Goal: Task Accomplishment & Management: Use online tool/utility

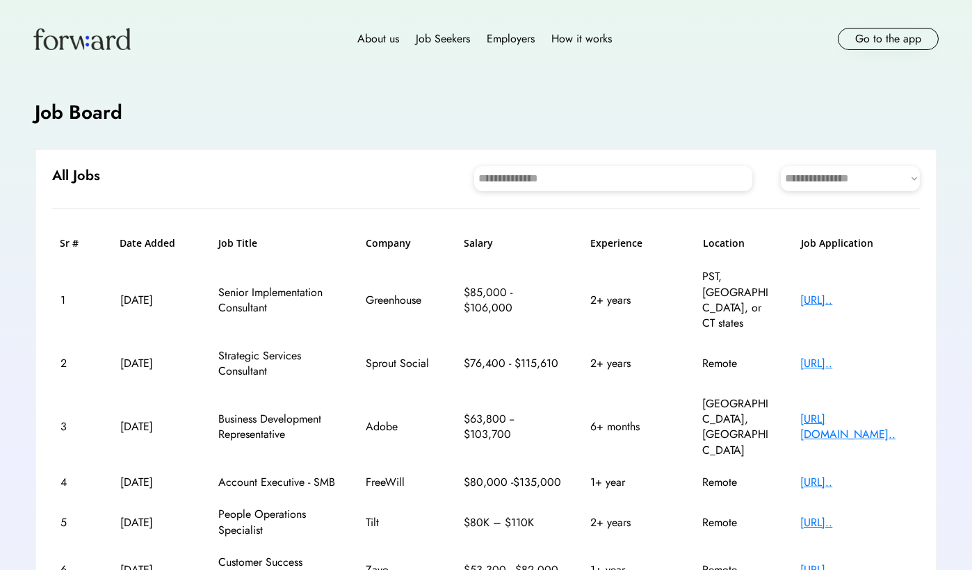
click at [811, 356] on div "https://sproutsocial..." at bounding box center [855, 363] width 111 height 15
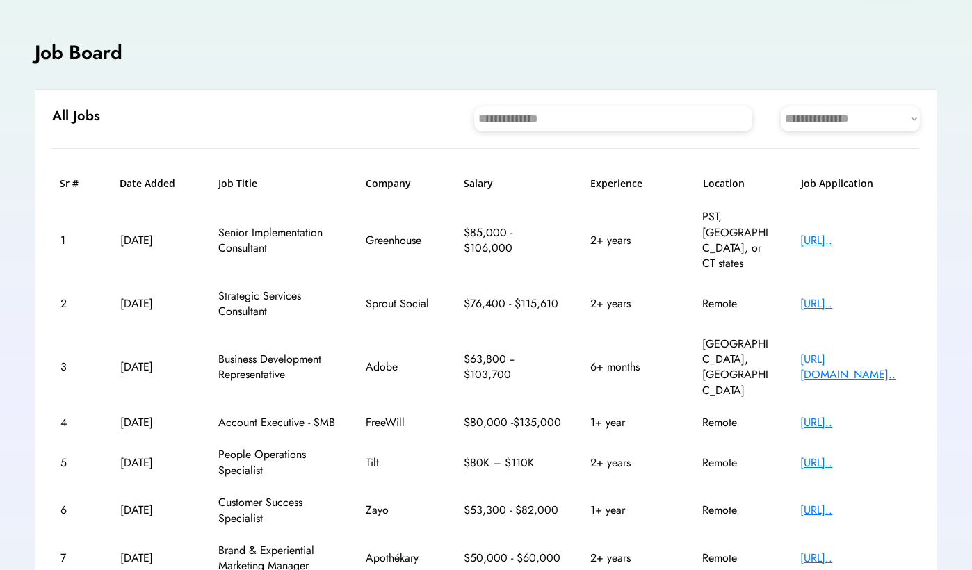
scroll to position [60, 0]
click at [812, 414] on div "https://job-boards.g..." at bounding box center [855, 421] width 111 height 15
click at [822, 455] on div "https://jobs.ashbyhq..." at bounding box center [855, 462] width 111 height 15
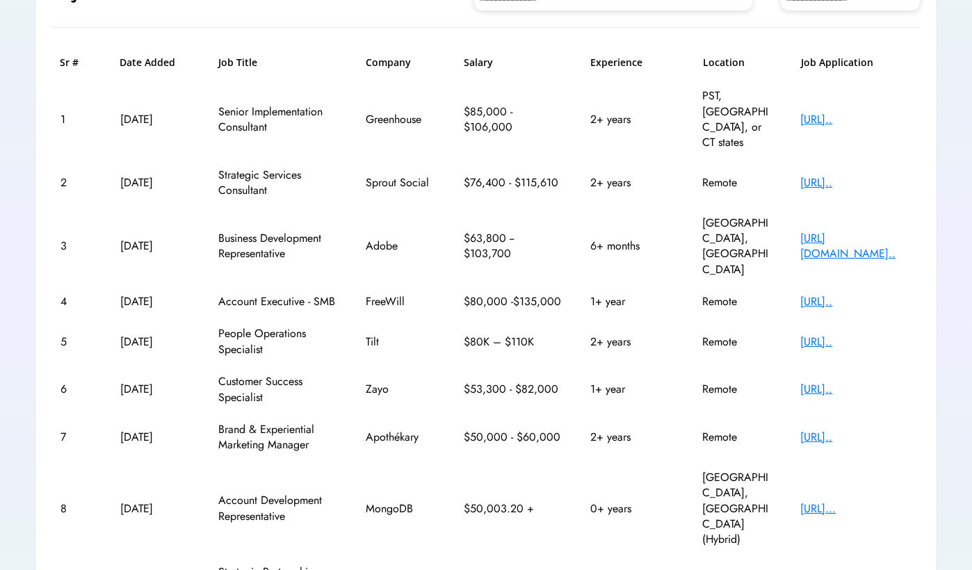
scroll to position [181, 0]
click at [837, 570] on div "https://job-boards.g..." at bounding box center [855, 579] width 111 height 15
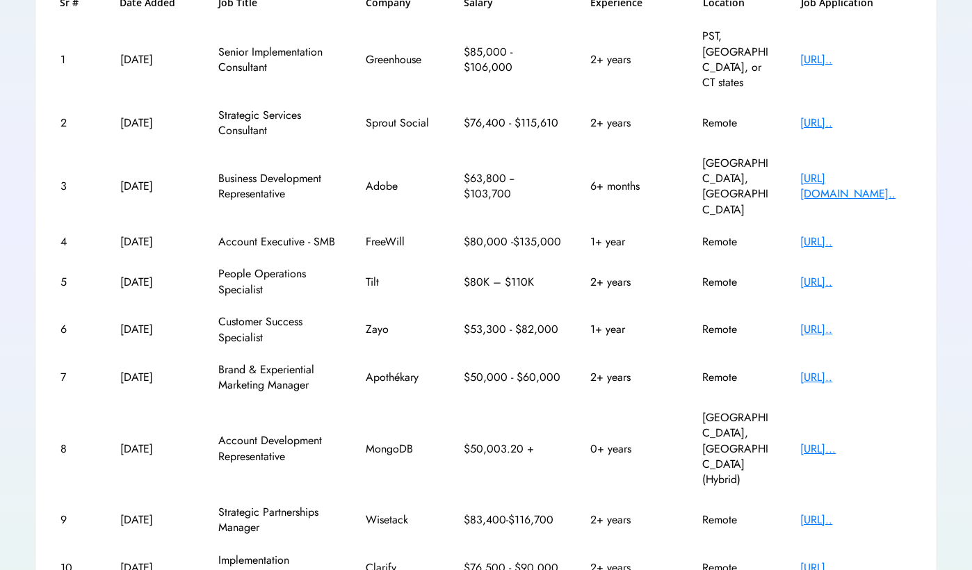
scroll to position [240, 0]
click at [828, 561] on div "https://jobs.lever.c..." at bounding box center [855, 568] width 111 height 15
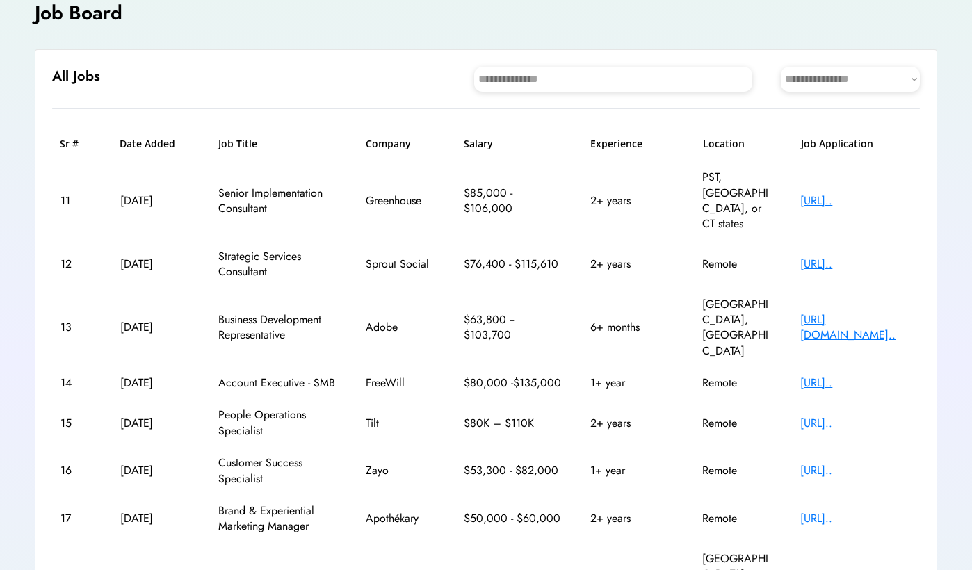
scroll to position [88, 0]
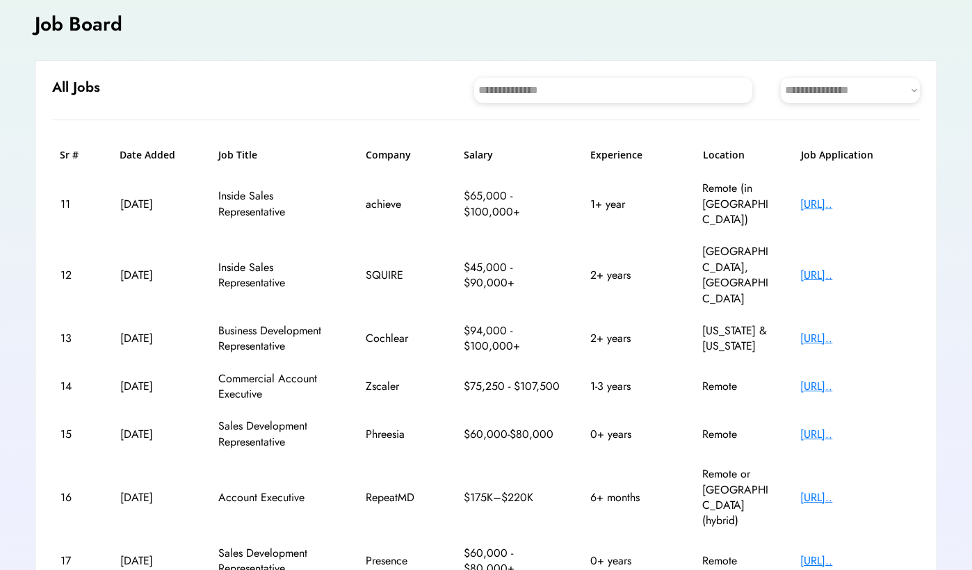
click at [845, 379] on div "https://job-boards.g..." at bounding box center [855, 386] width 111 height 15
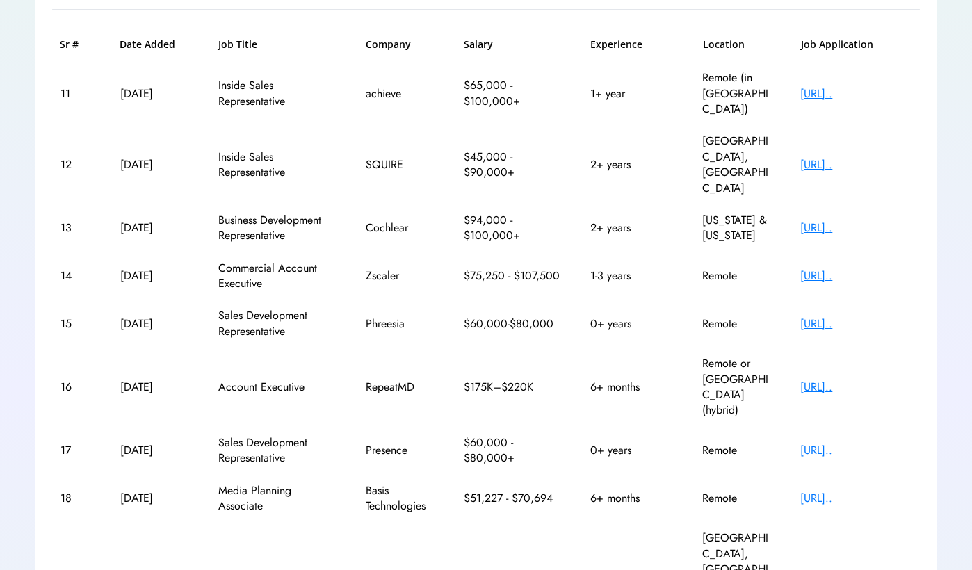
scroll to position [190, 0]
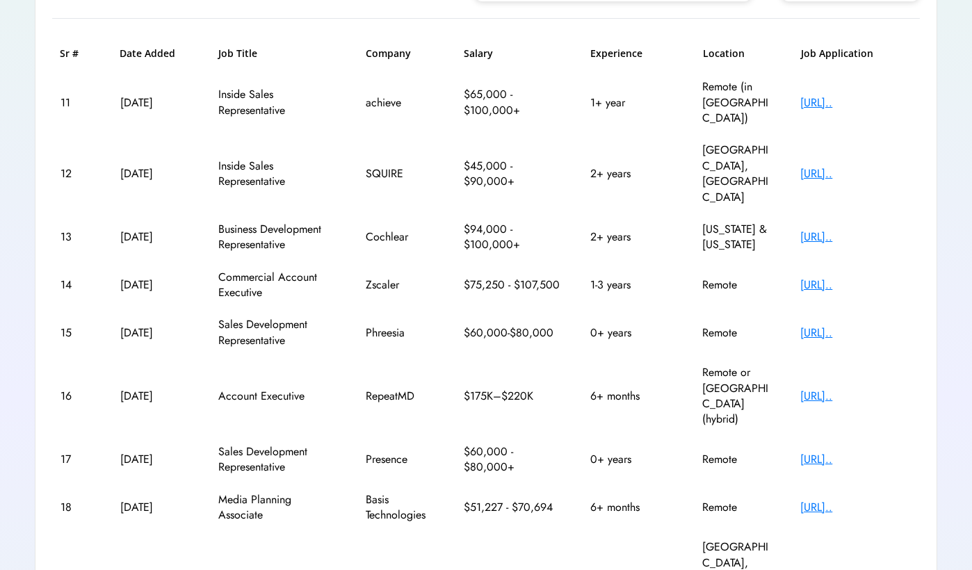
click at [805, 389] on div "https://job-boards.g..." at bounding box center [855, 396] width 111 height 15
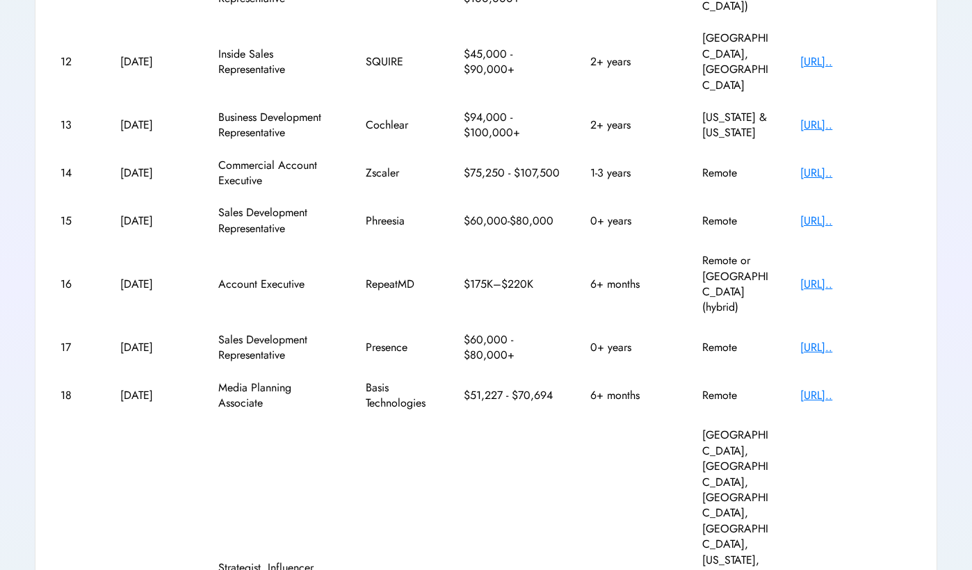
scroll to position [301, 0]
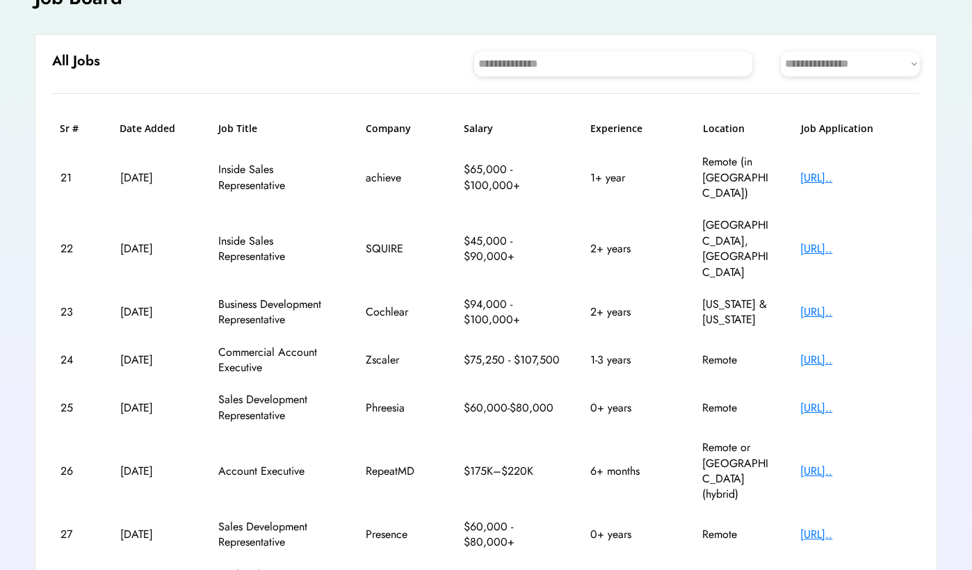
scroll to position [88, 0]
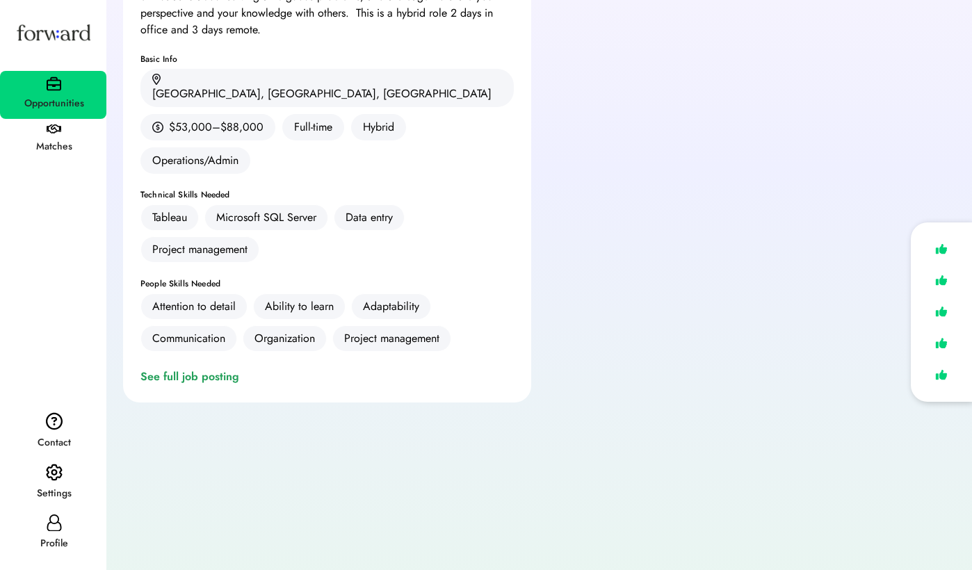
scroll to position [278, 0]
click at [55, 145] on div "Matches" at bounding box center [53, 146] width 105 height 17
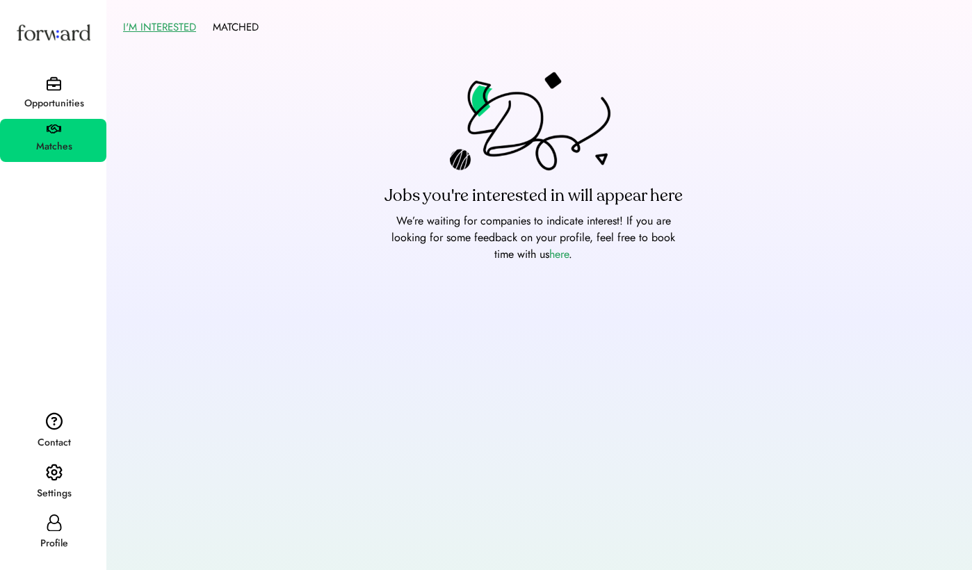
click at [166, 26] on button "I'M INTERESTED" at bounding box center [159, 28] width 73 height 22
